Goal: Task Accomplishment & Management: Manage account settings

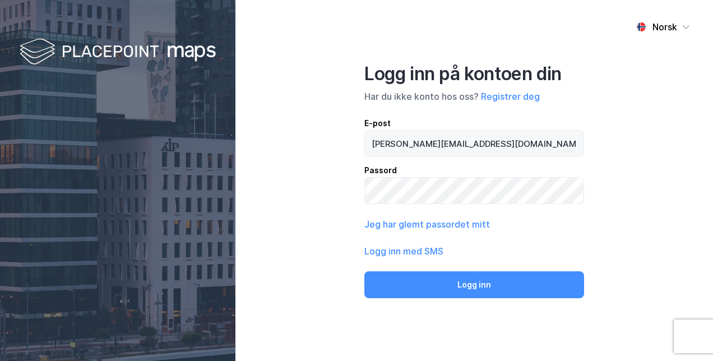
click at [364, 271] on button "Logg inn" at bounding box center [474, 284] width 220 height 27
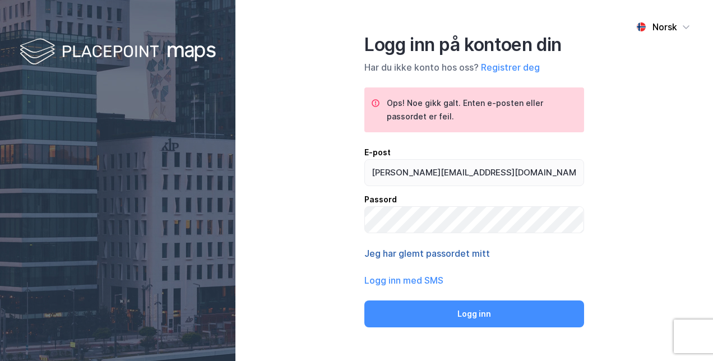
click at [479, 250] on button "Jeg har glemt passordet mitt" at bounding box center [427, 253] width 126 height 13
